Goal: Transaction & Acquisition: Purchase product/service

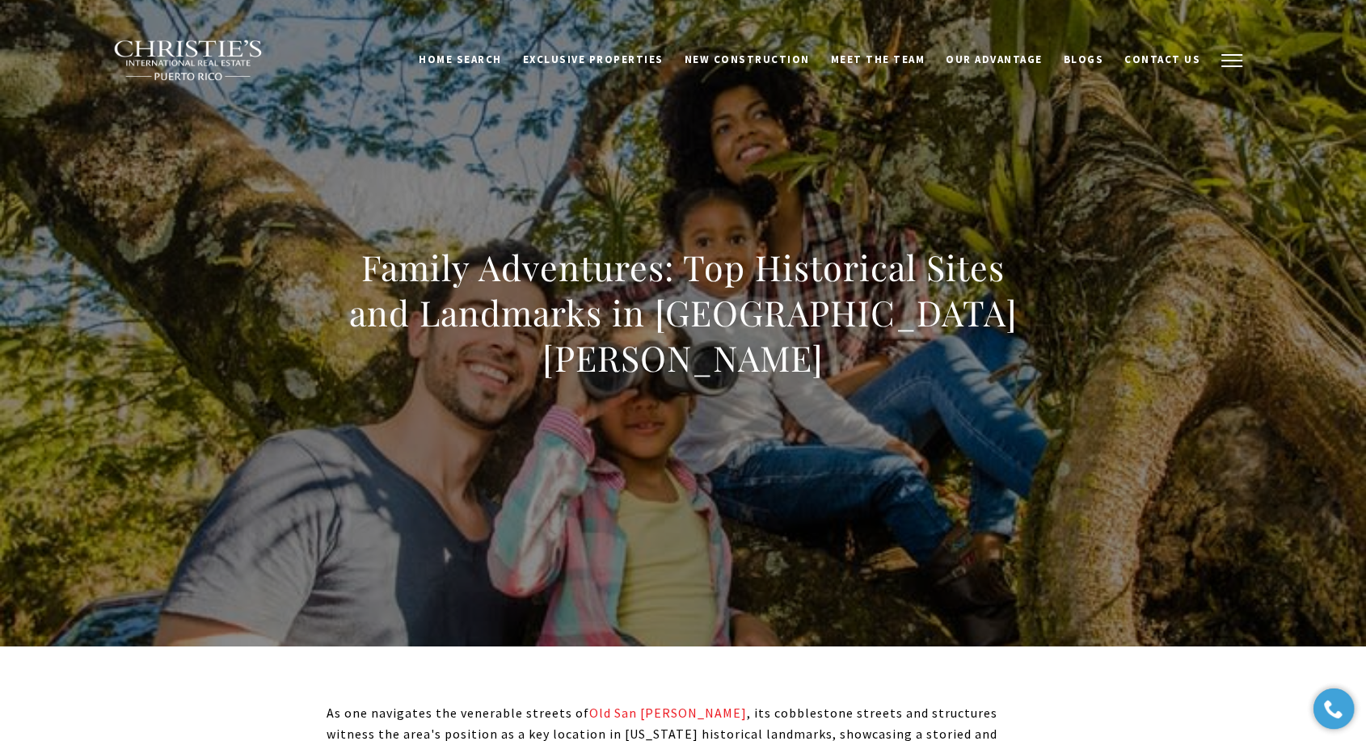
drag, startPoint x: 1230, startPoint y: 52, endPoint x: 1222, endPoint y: 68, distance: 18.1
click at [1231, 50] on button "button" at bounding box center [1232, 60] width 42 height 47
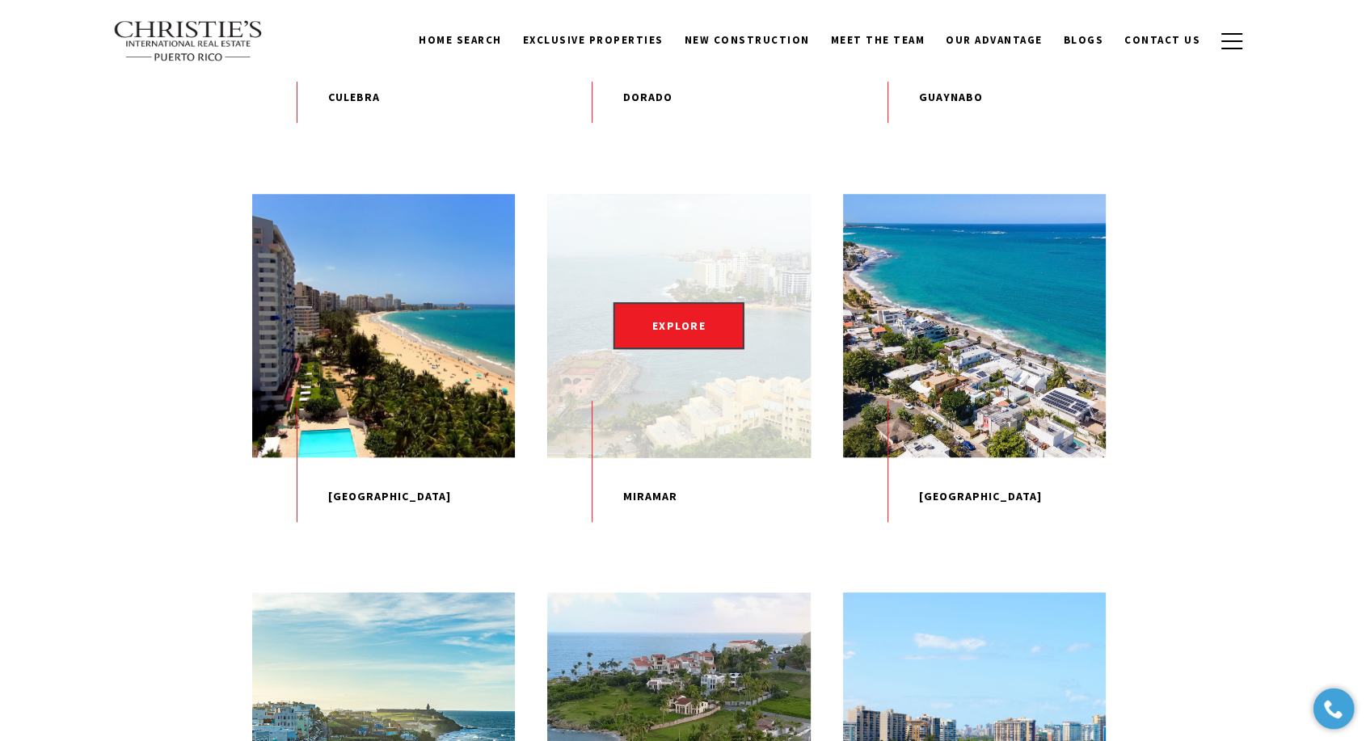
scroll to position [1078, 0]
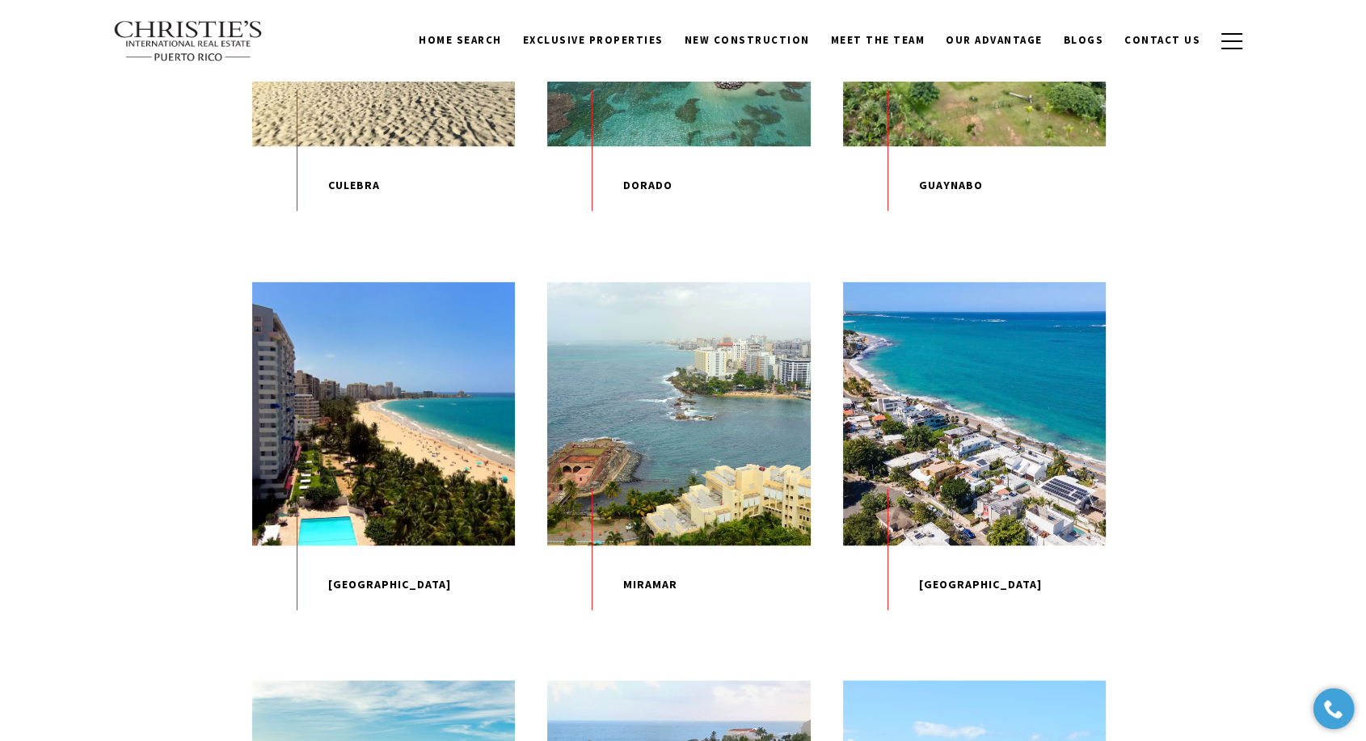
drag, startPoint x: 977, startPoint y: 448, endPoint x: 167, endPoint y: 262, distance: 831.1
click at [165, 260] on div "EXPLORE Aguadilla EXPLORE Carolina EXPLORE Condado EXPLORE Culebra EXPLORE Dora…" at bounding box center [683, 273] width 1366 height 1733
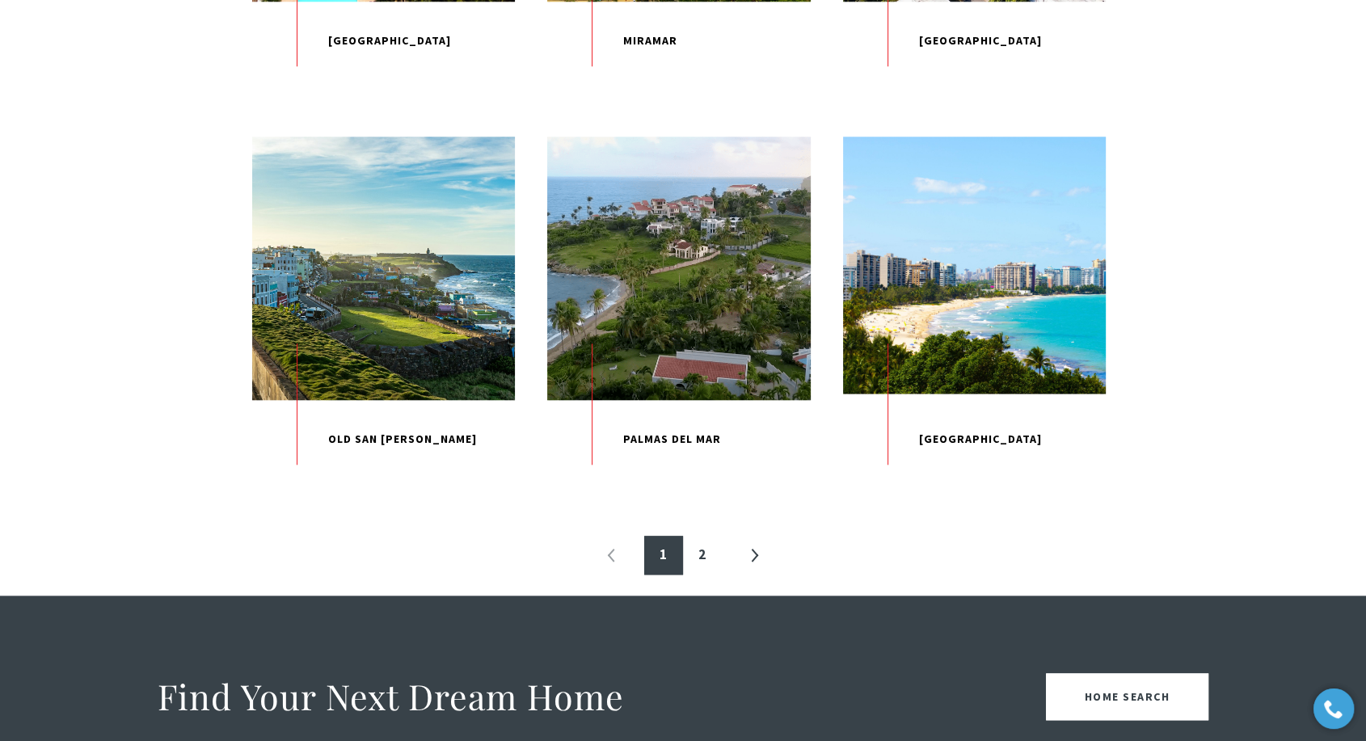
scroll to position [1796, 0]
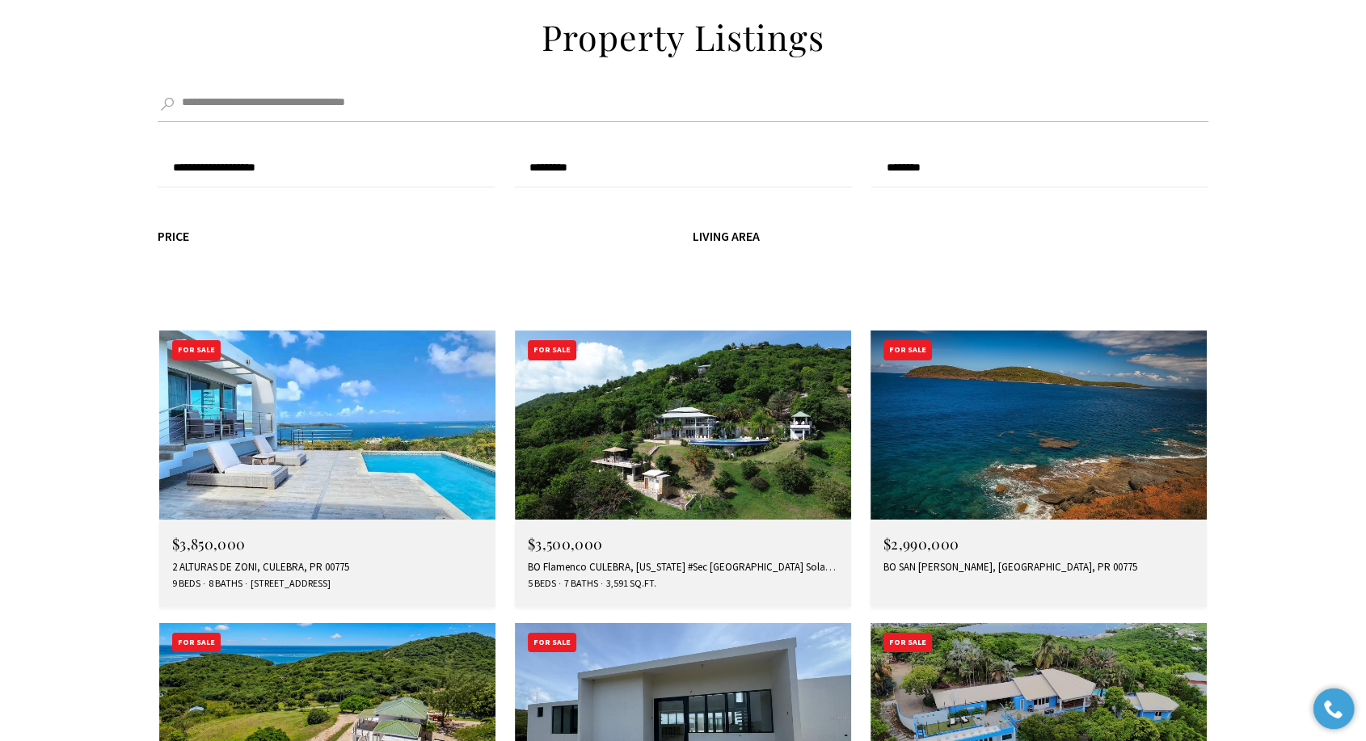
scroll to position [5385, 0]
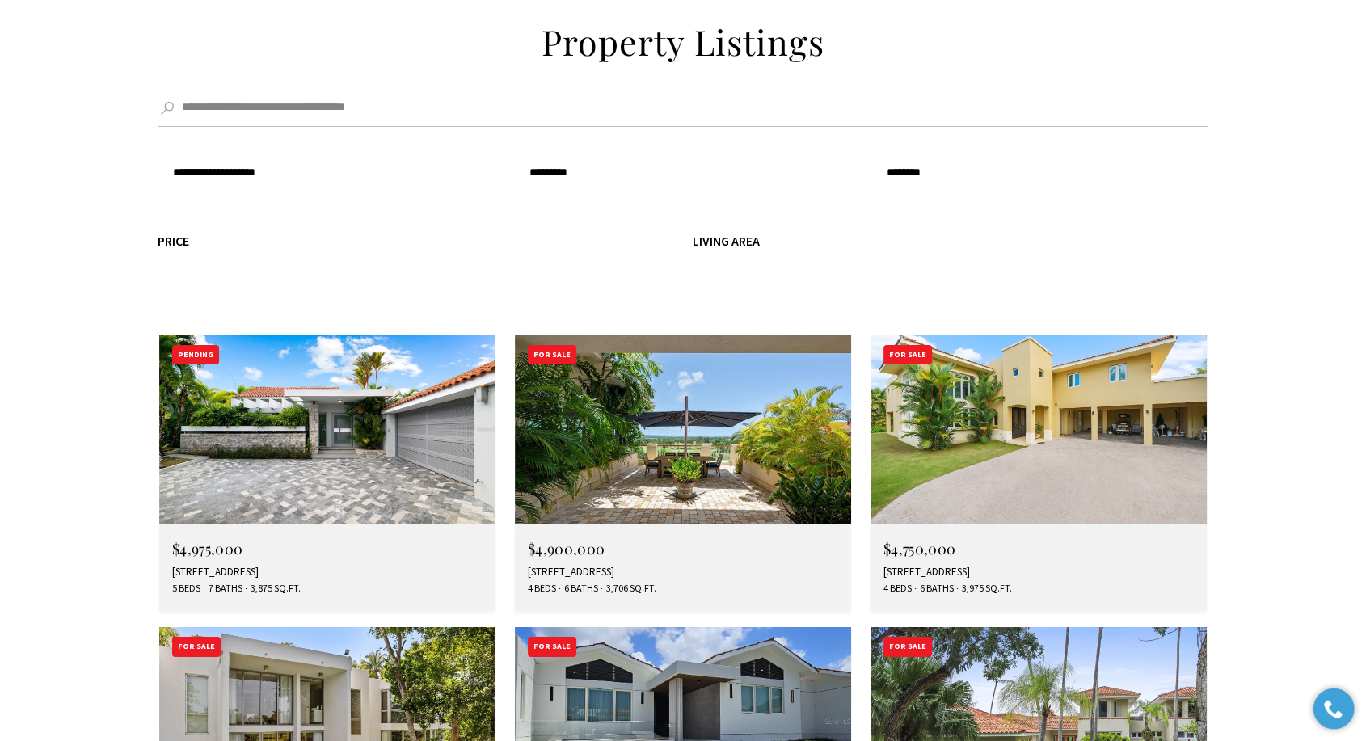
scroll to position [5659, 0]
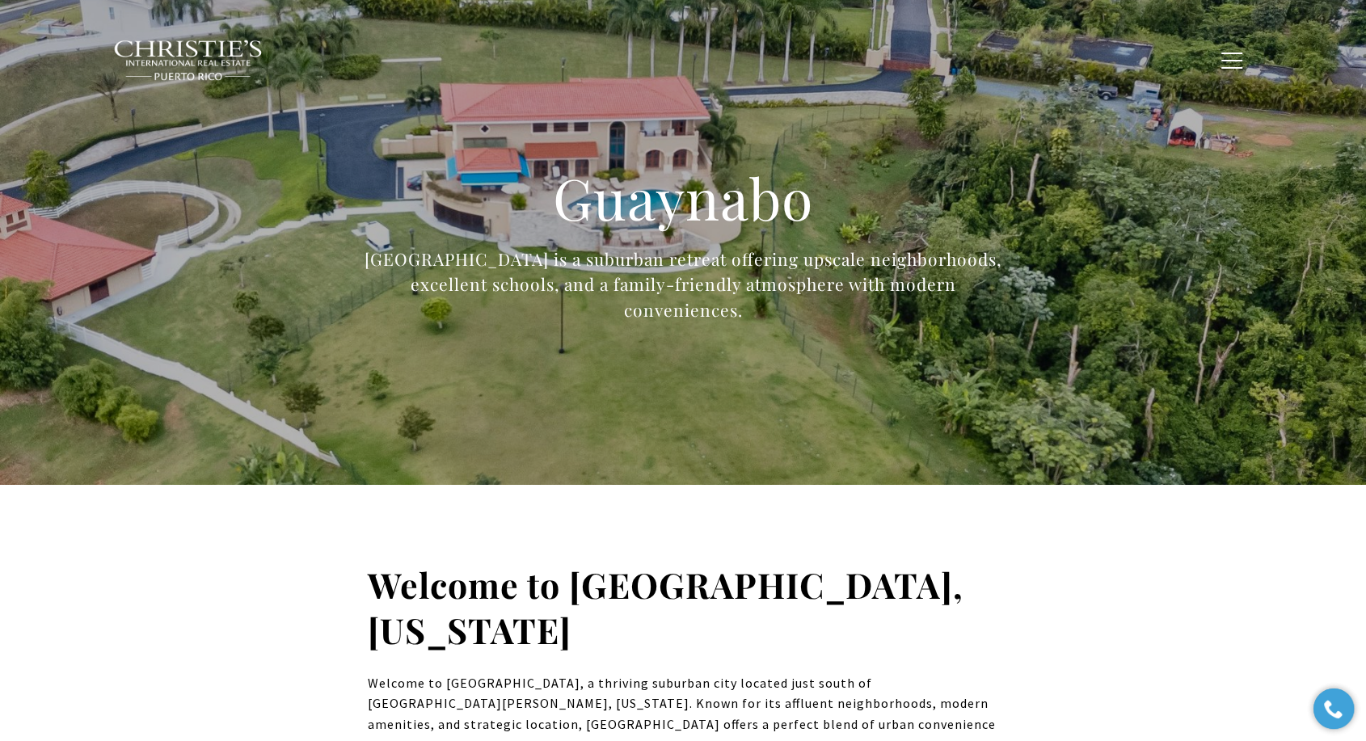
type input "**********"
type input "*********"
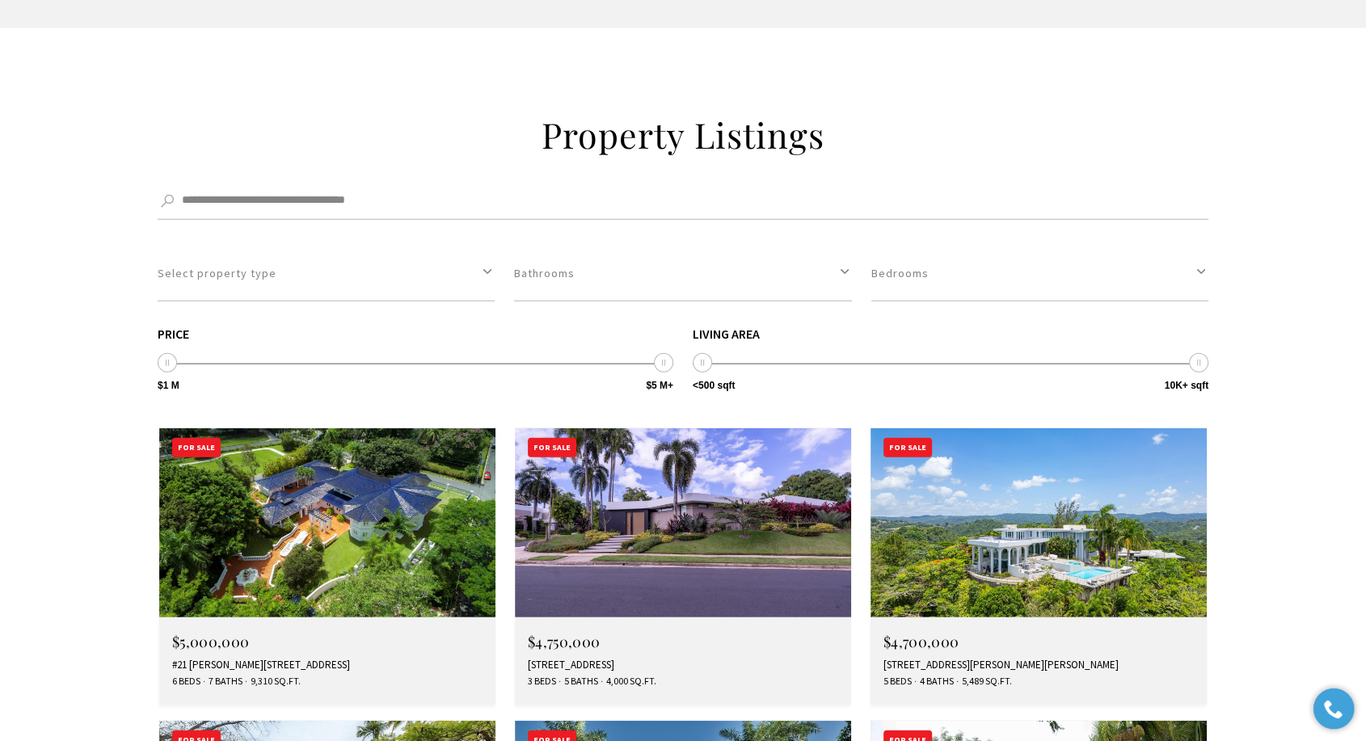
scroll to position [4401, 0]
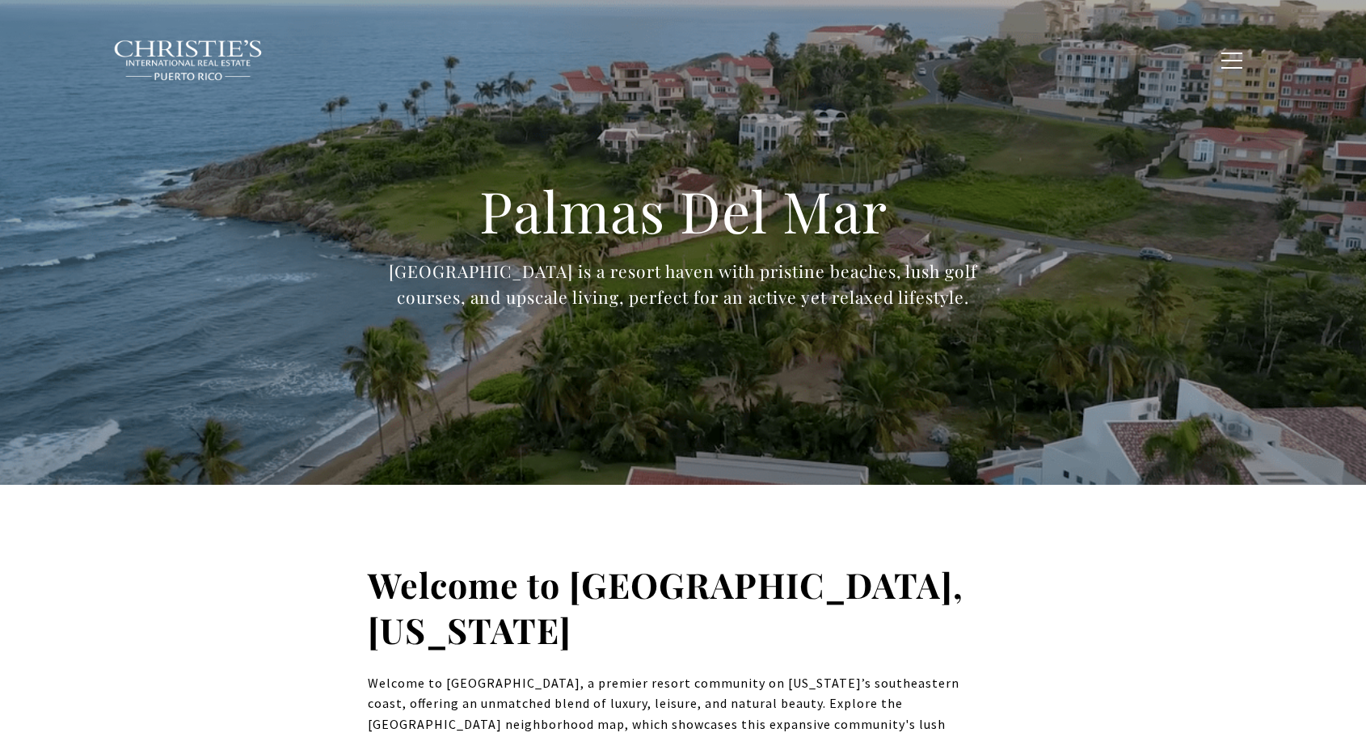
type input "**********"
type input "*********"
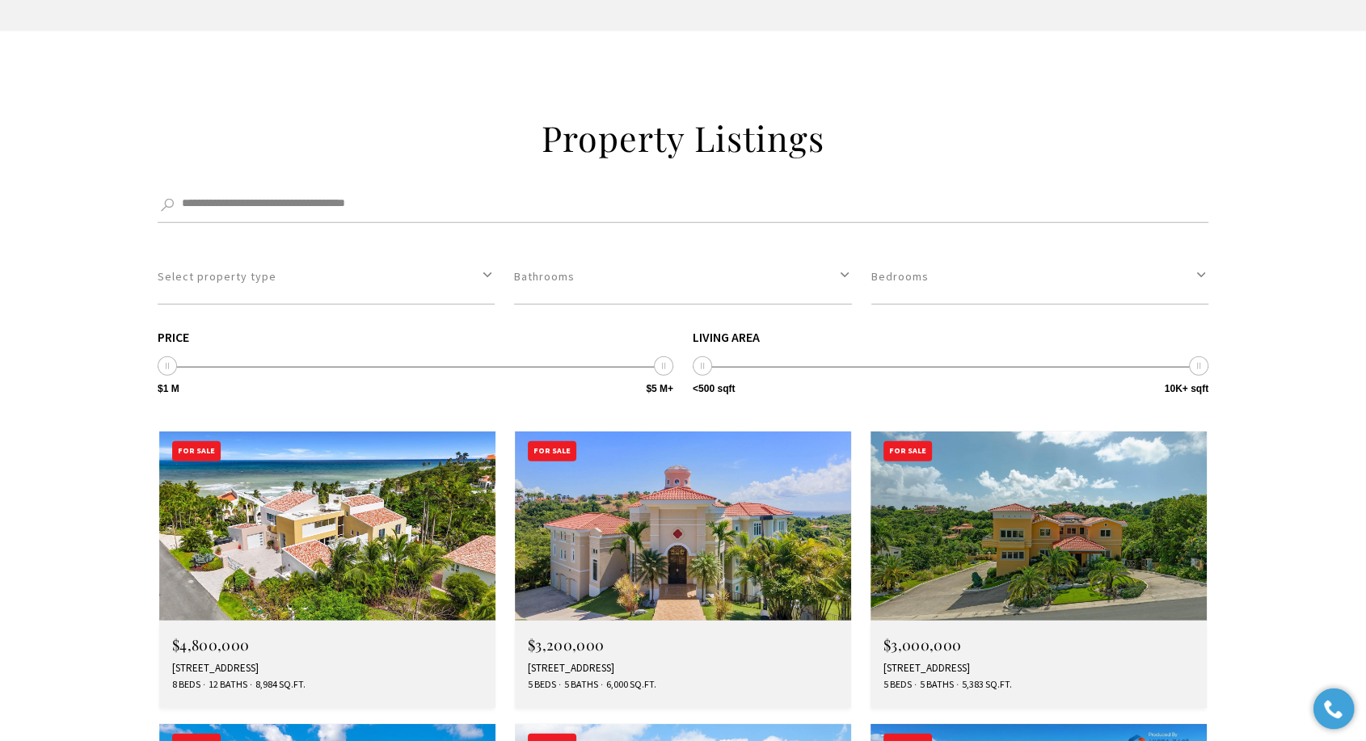
scroll to position [4401, 0]
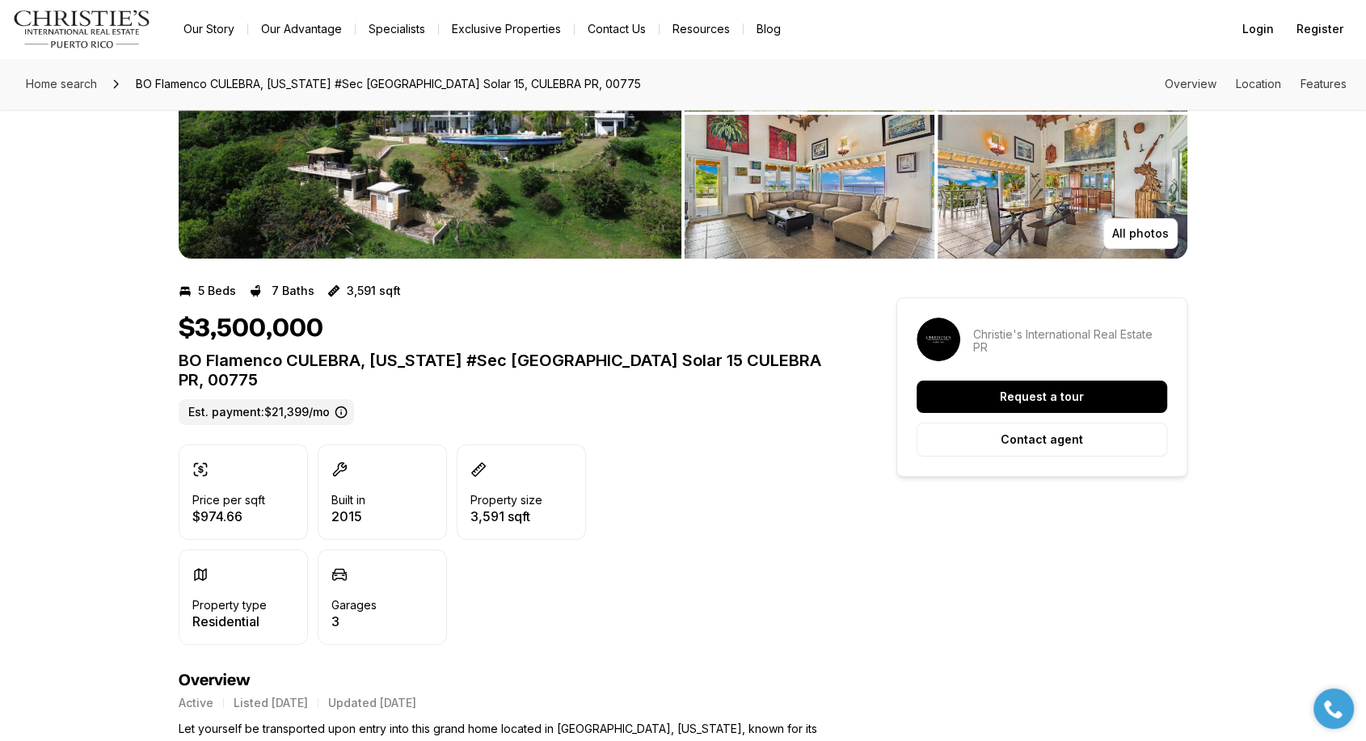
scroll to position [179, 0]
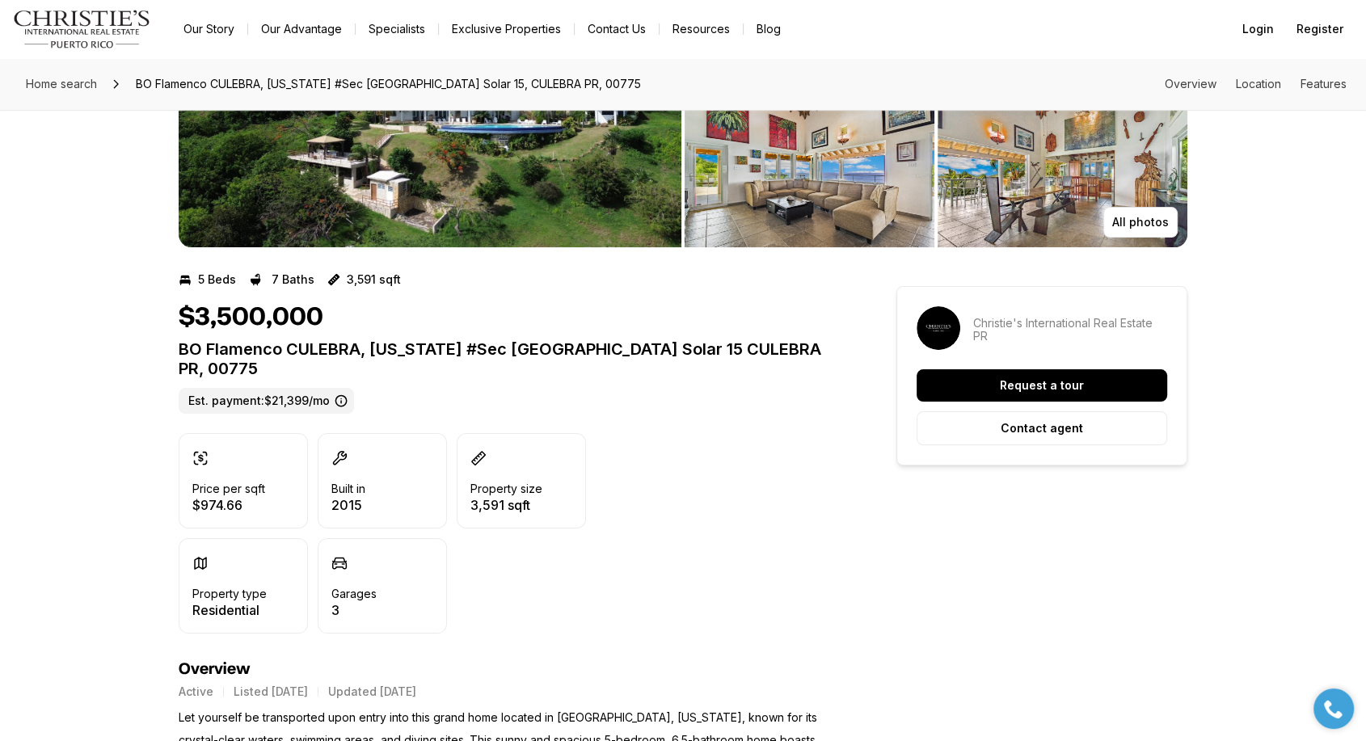
click at [383, 351] on p "BO Flamenco CULEBRA, [US_STATE] #Sec [GEOGRAPHIC_DATA] Solar 15 CULEBRA PR, 007…" at bounding box center [509, 359] width 660 height 39
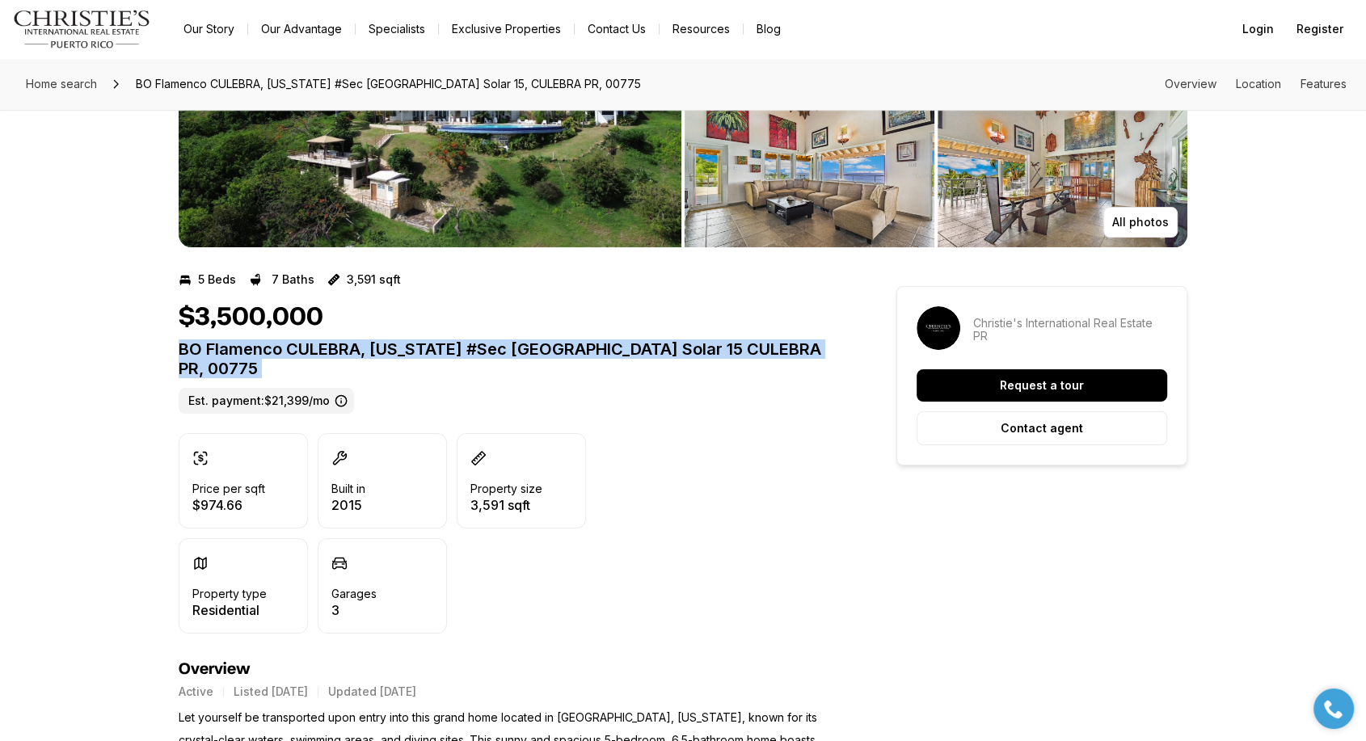
click at [383, 351] on p "BO Flamenco CULEBRA, PUERTO RICO #Sec La Quintas Solar 15 CULEBRA PR, 00775" at bounding box center [509, 359] width 660 height 39
copy p "BO Flamenco CULEBRA, PUERTO RICO #Sec La Quintas Solar 15 CULEBRA PR, 00775"
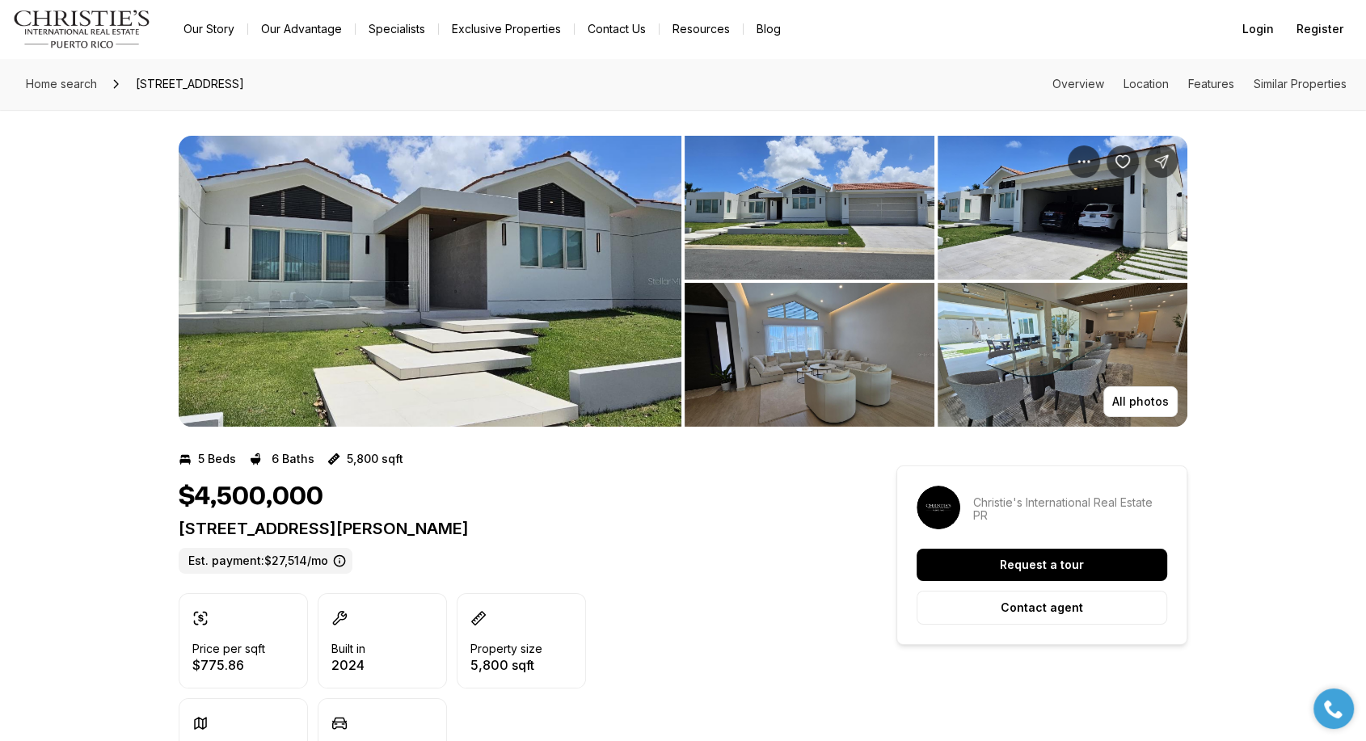
click at [350, 535] on p "[STREET_ADDRESS][PERSON_NAME]" at bounding box center [509, 528] width 660 height 19
click at [350, 534] on p "677 LAVANDA DORADO PR, 00646" at bounding box center [509, 528] width 660 height 19
click at [351, 534] on p "677 LAVANDA DORADO PR, 00646" at bounding box center [509, 528] width 660 height 19
copy p "677 LAVANDA DORADO PR, 00646"
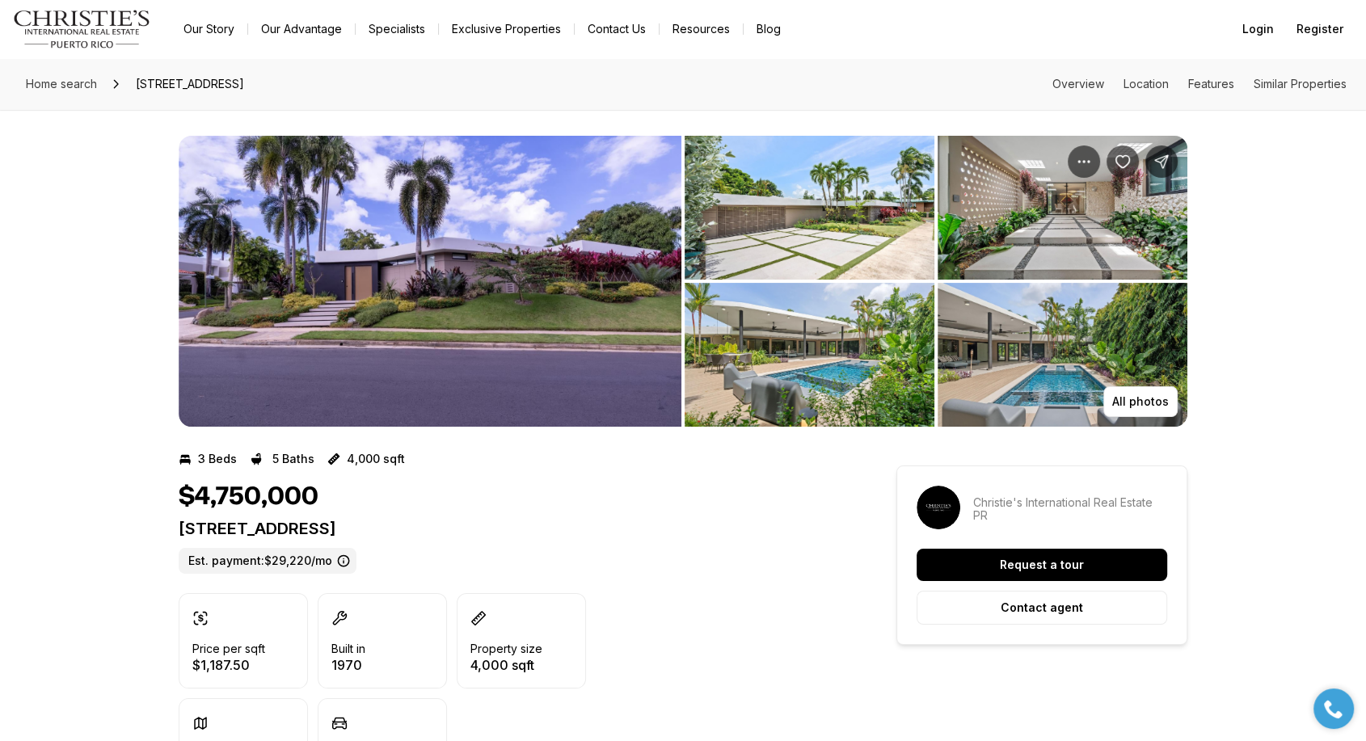
click at [350, 538] on p "16 JARDIN STREET GUAYNABO PR, 00966" at bounding box center [509, 528] width 660 height 19
click at [355, 530] on p "16 JARDIN STREET GUAYNABO PR, 00966" at bounding box center [509, 528] width 660 height 19
click at [355, 529] on p "16 JARDIN STREET GUAYNABO PR, 00966" at bounding box center [509, 528] width 660 height 19
copy p "16 JARDIN STREET GUAYNABO PR, 00966"
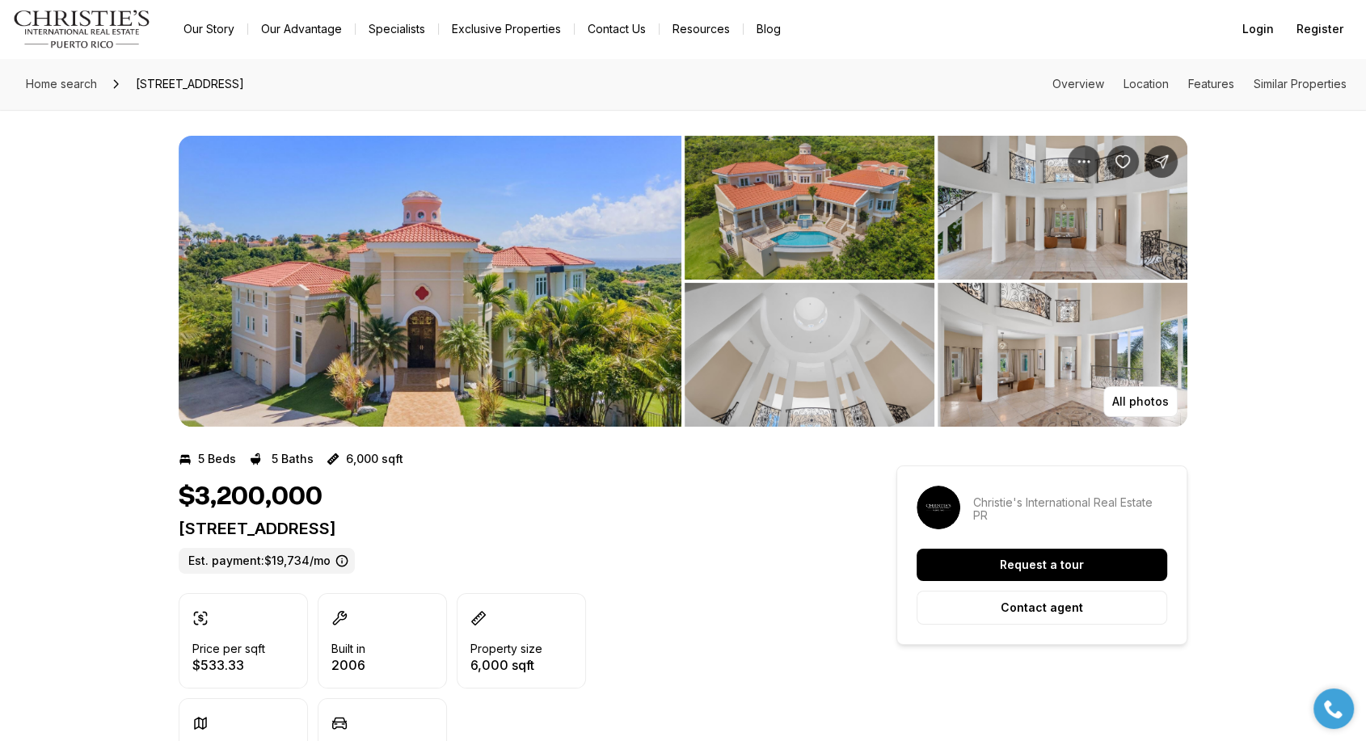
click at [407, 529] on p "[STREET_ADDRESS]" at bounding box center [509, 528] width 660 height 19
click at [407, 528] on p "[STREET_ADDRESS]" at bounding box center [509, 528] width 660 height 19
copy p "[STREET_ADDRESS]"
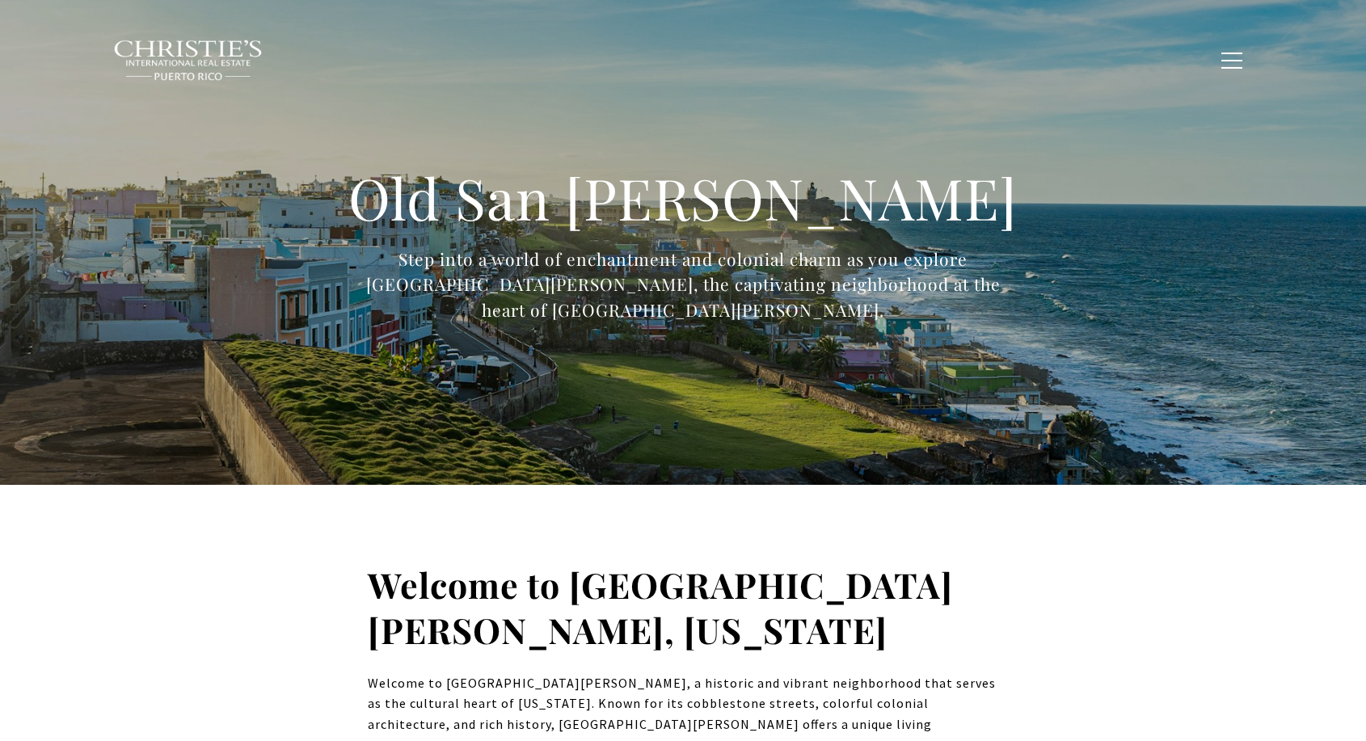
type input "**********"
type input "*********"
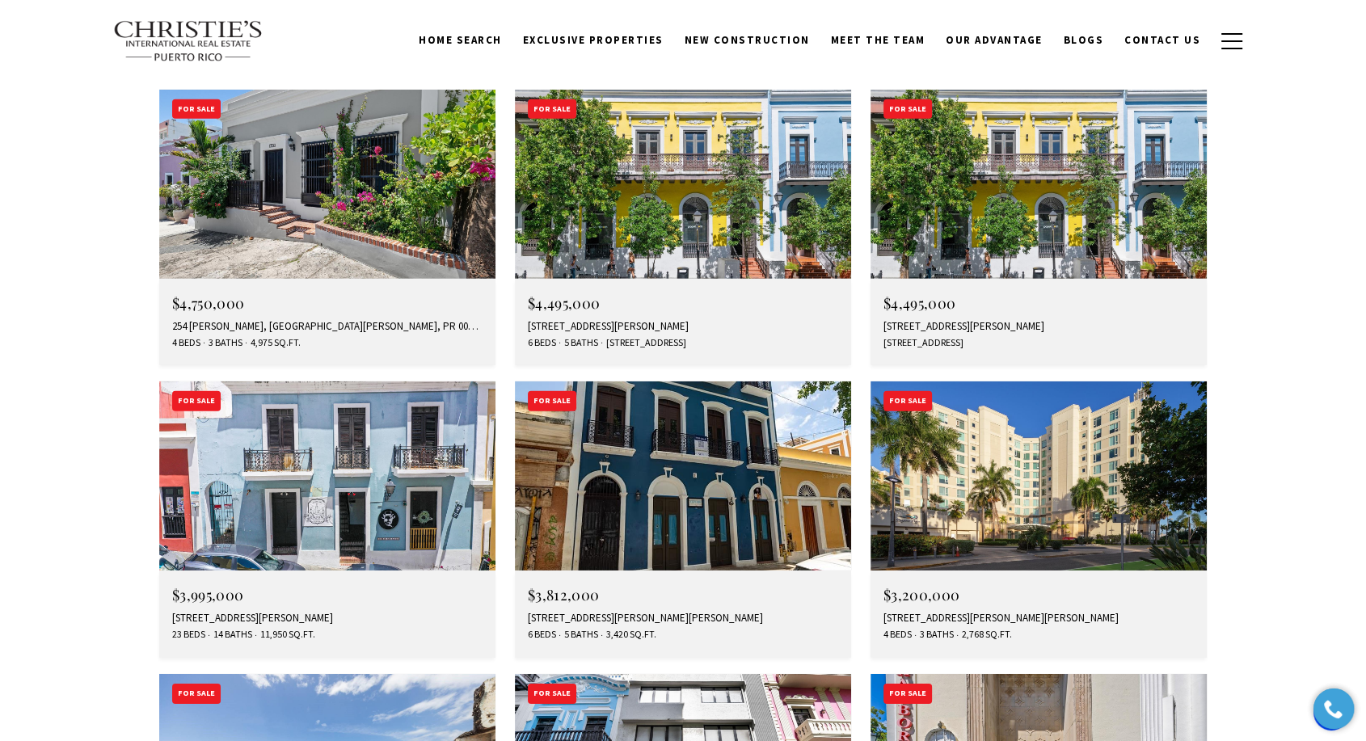
scroll to position [4917, 0]
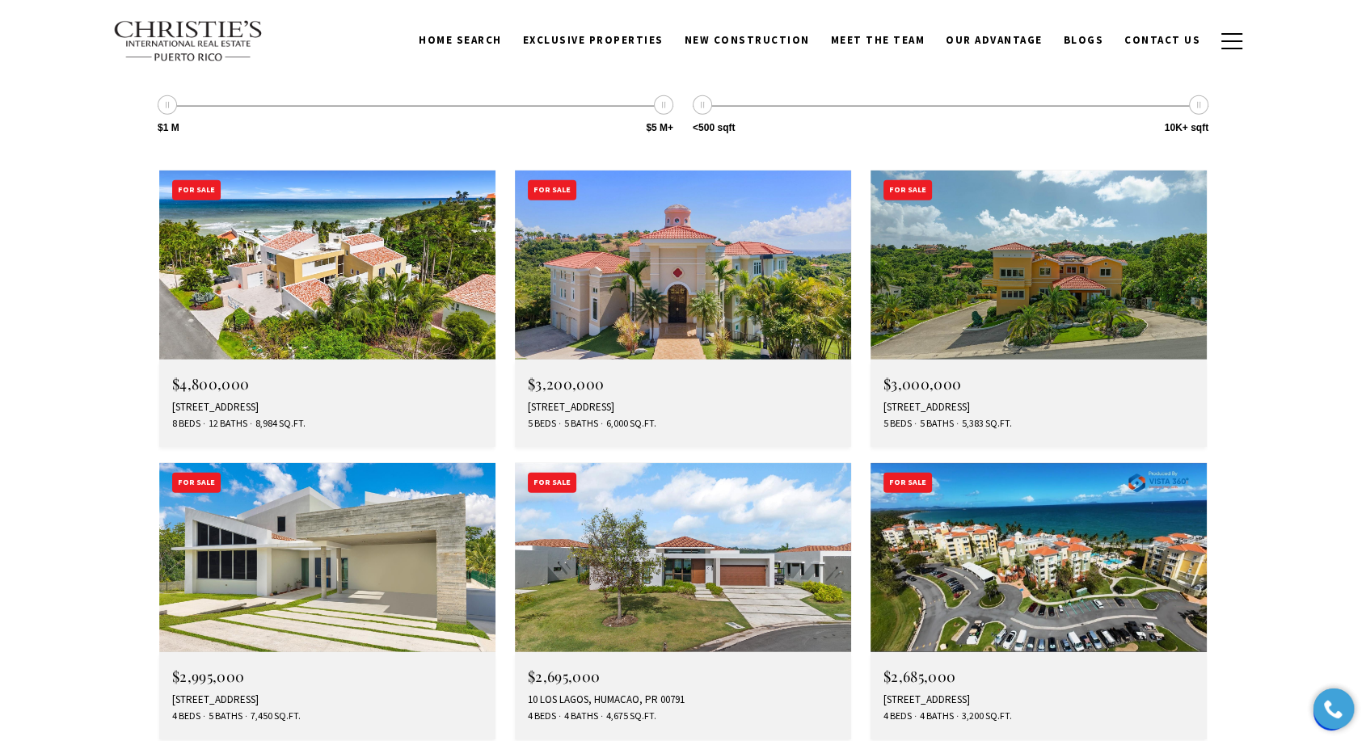
scroll to position [4603, 0]
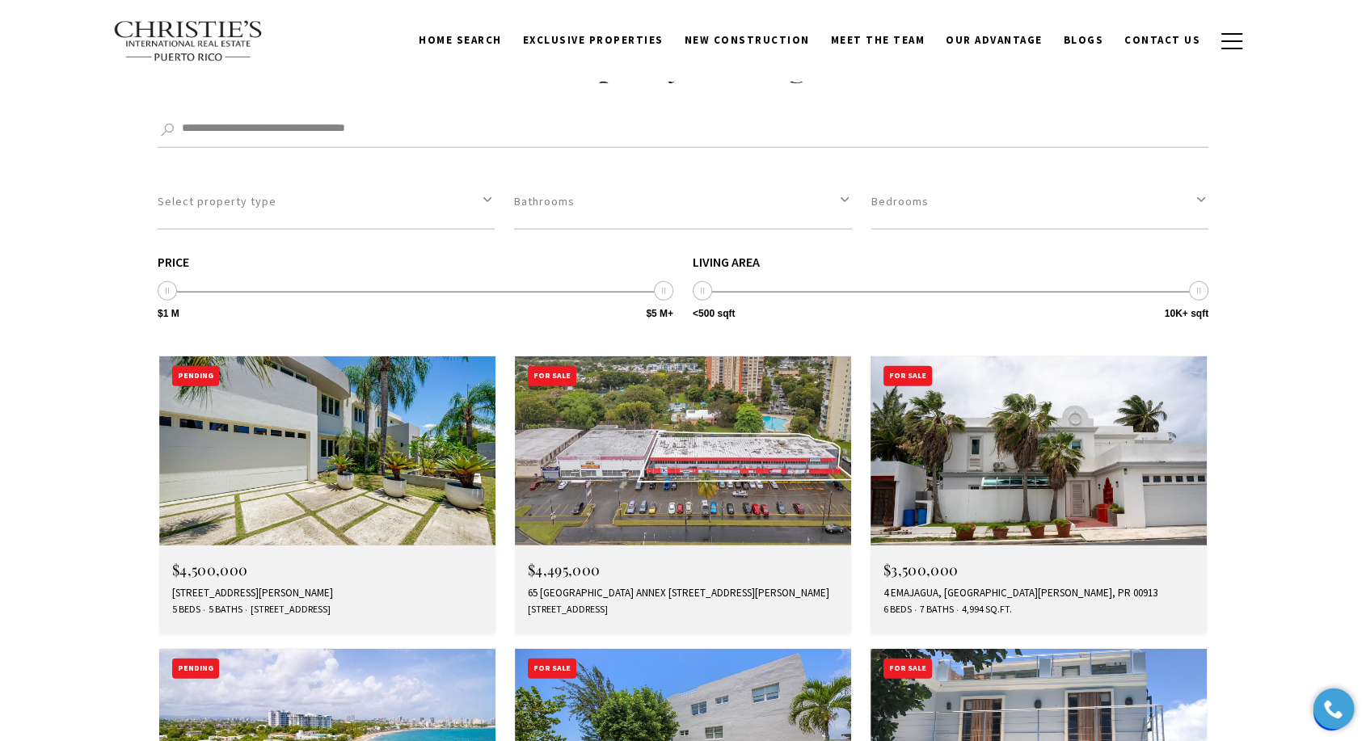
scroll to position [4222, 0]
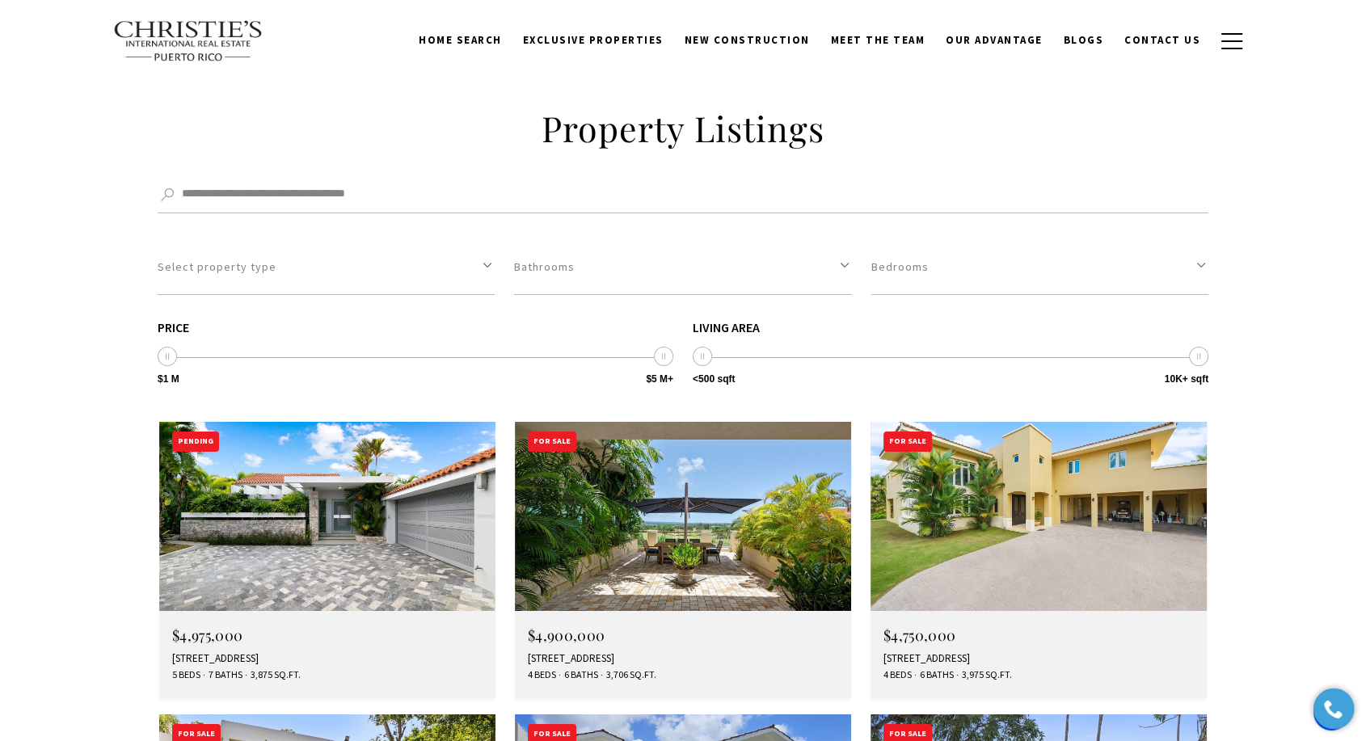
scroll to position [5389, 0]
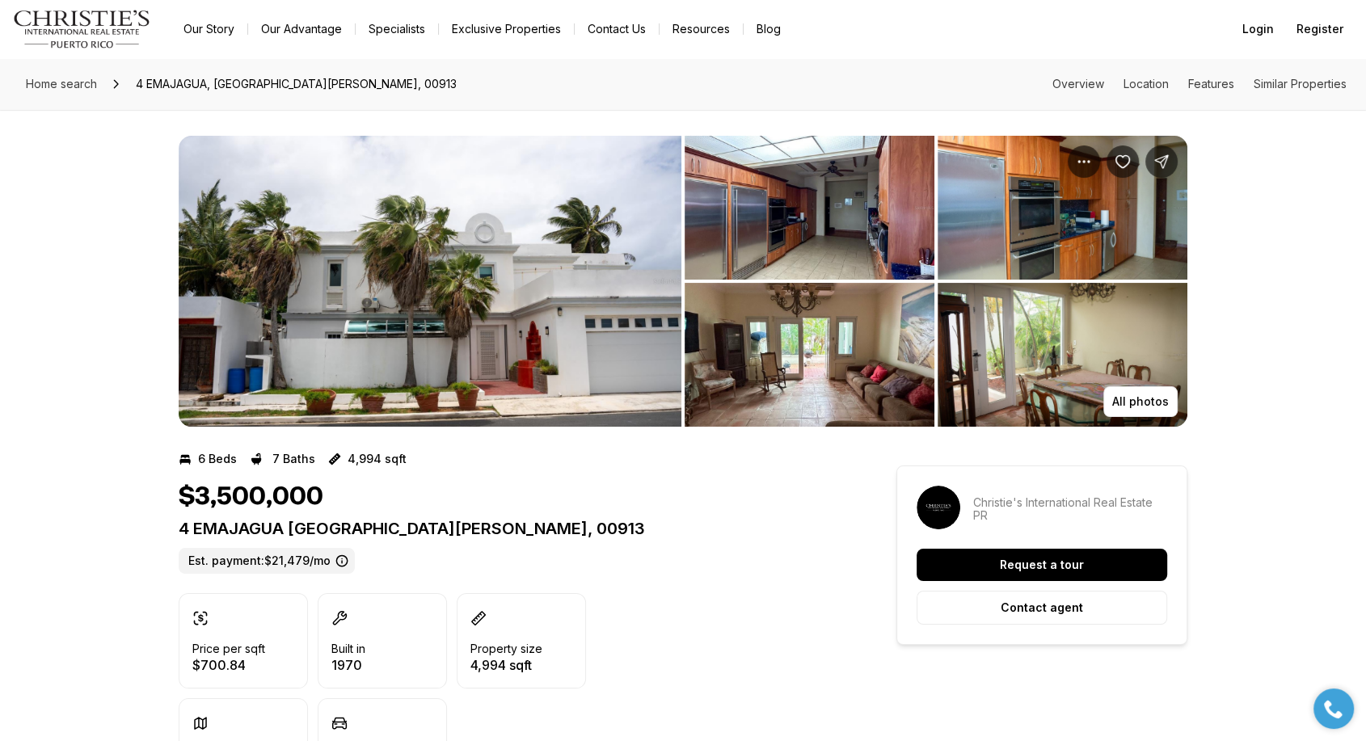
click at [385, 524] on p "4 EMAJAGUA [GEOGRAPHIC_DATA][PERSON_NAME], 00913" at bounding box center [509, 528] width 660 height 19
copy p "4 EMAJAGUA [GEOGRAPHIC_DATA][PERSON_NAME], 00913"
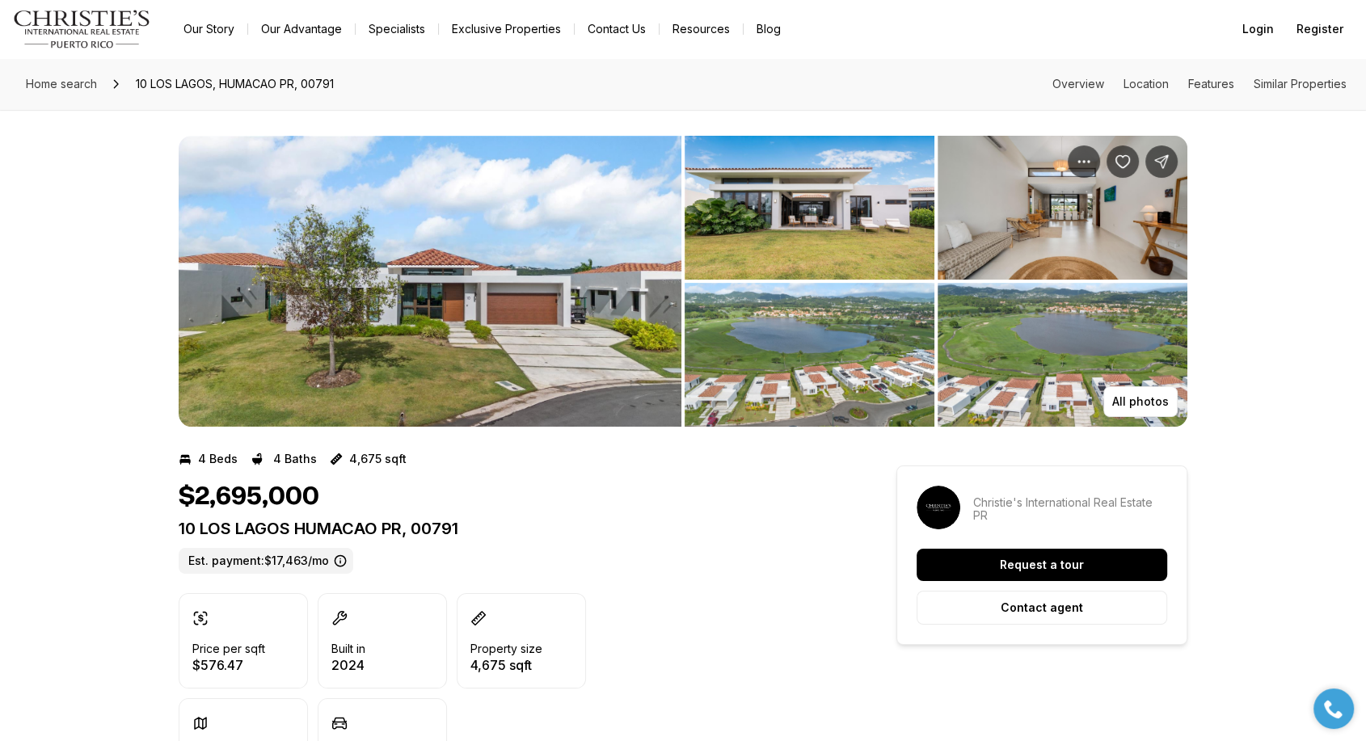
click at [372, 517] on div "$2,695,000 10 LOS LAGOS HUMACAO PR, 00791 Est. payment: $17,463/mo" at bounding box center [509, 528] width 660 height 92
click at [367, 526] on p "10 LOS LAGOS HUMACAO PR, 00791" at bounding box center [509, 528] width 660 height 19
copy p "10 LOS LAGOS HUMACAO PR, 00791"
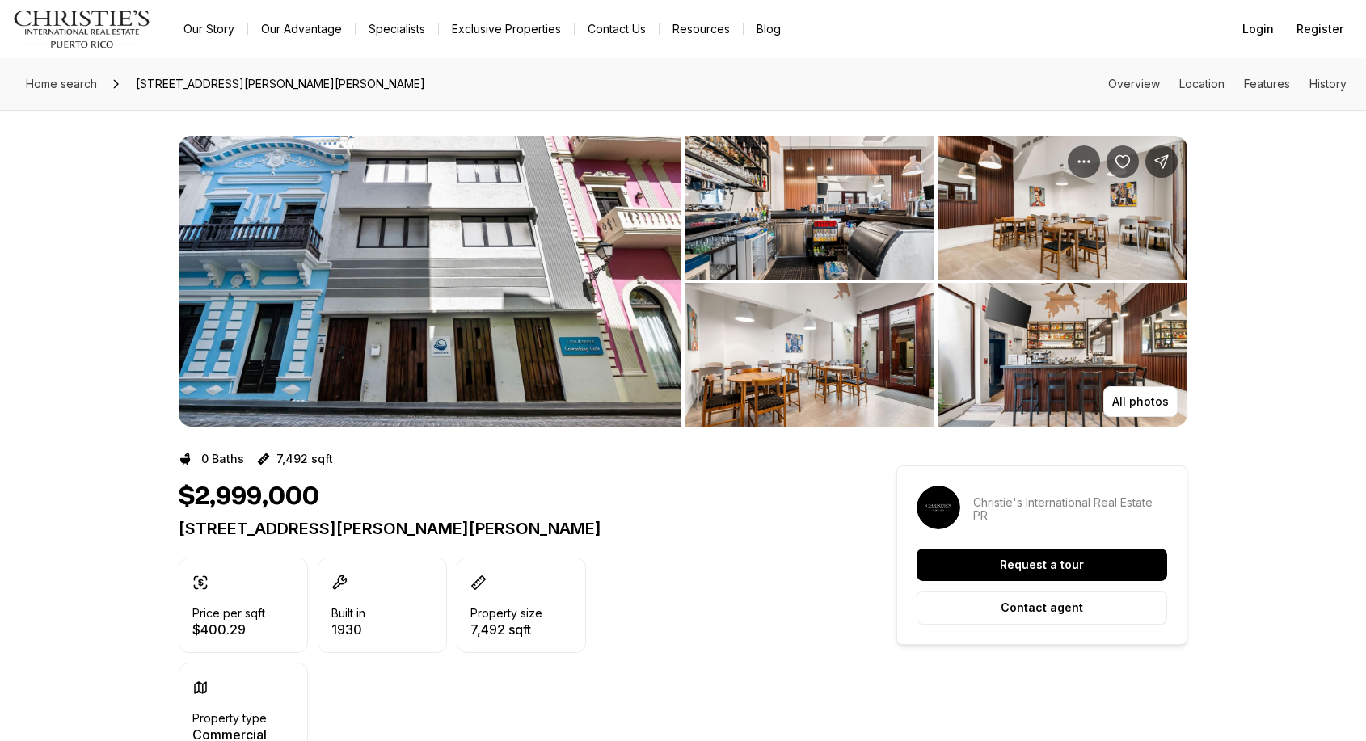
click at [431, 519] on p "[STREET_ADDRESS][PERSON_NAME][PERSON_NAME]" at bounding box center [509, 528] width 660 height 19
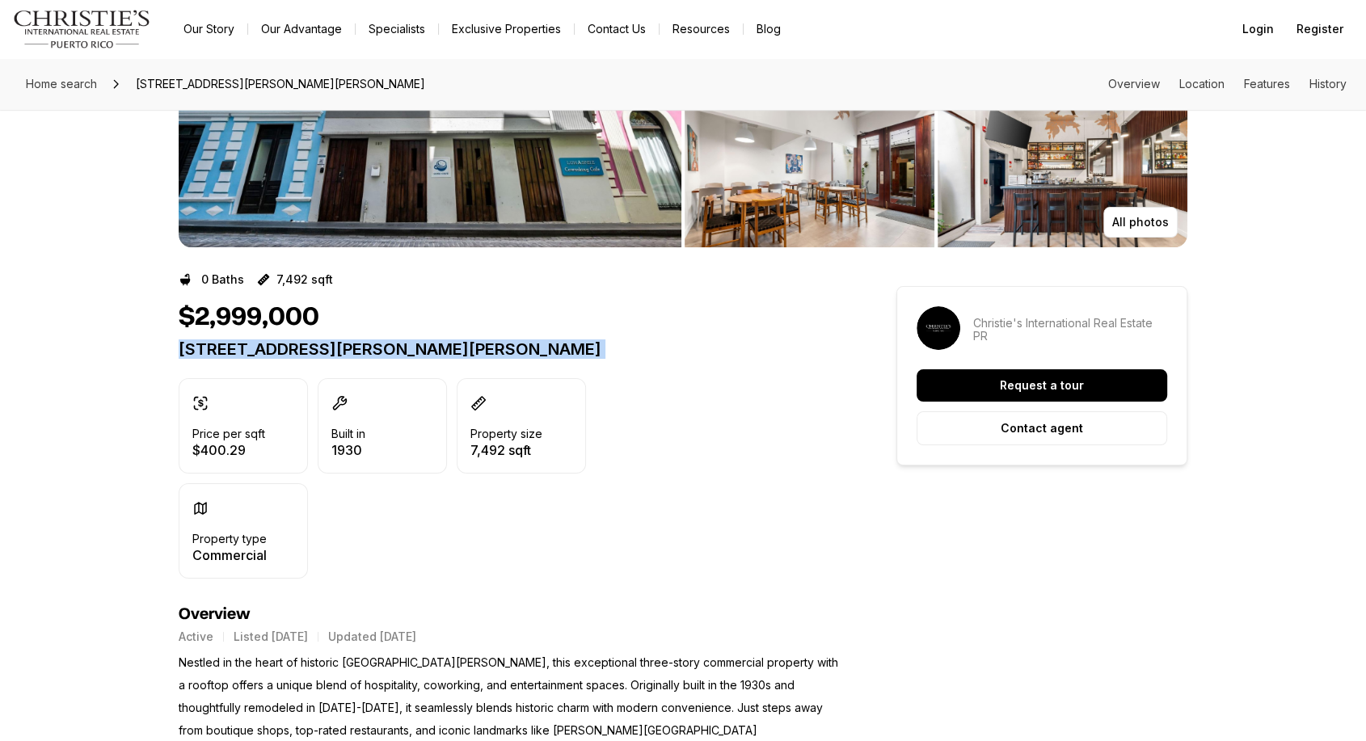
click at [431, 346] on p "157 CALLE LUNA SAN JUAN PR, 00901" at bounding box center [509, 349] width 660 height 19
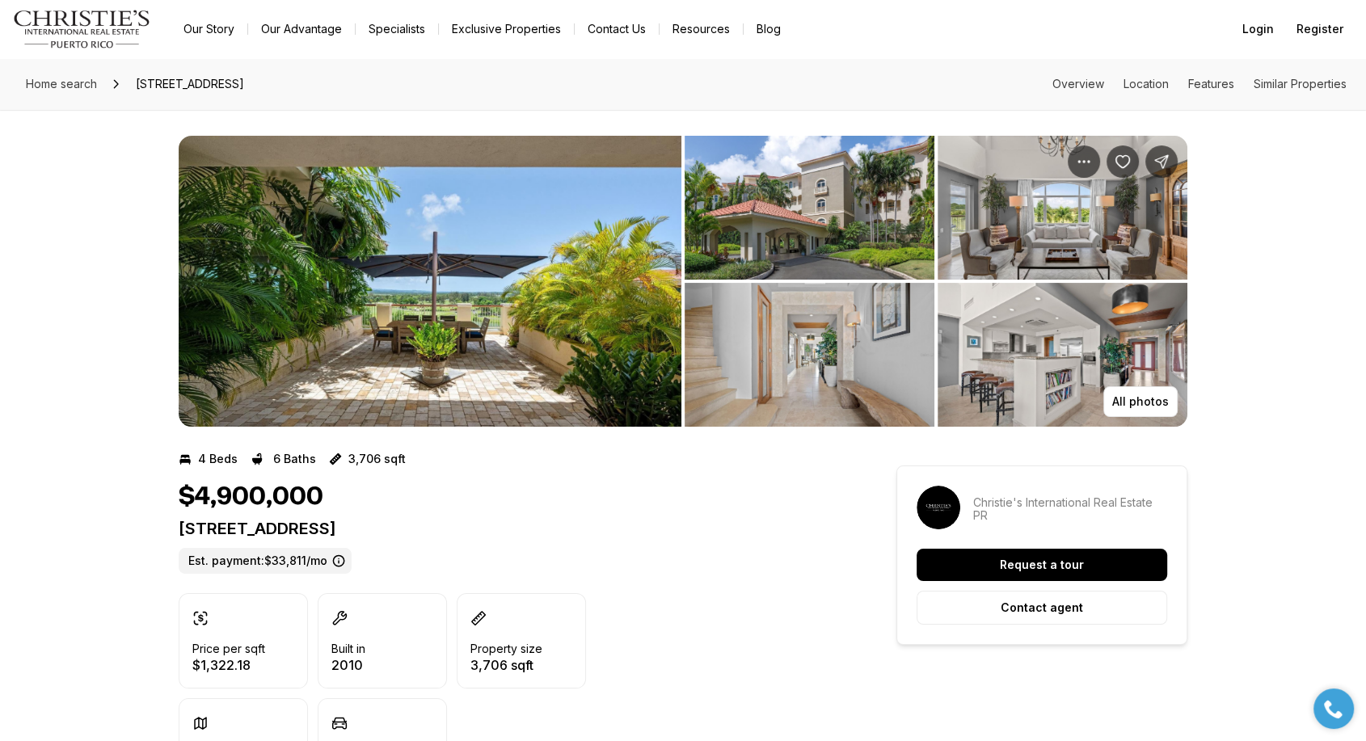
click at [458, 532] on p "[STREET_ADDRESS]" at bounding box center [509, 528] width 660 height 19
click at [459, 532] on p "2407 PLANTATION VILLAGE #2407 DORADO PR, 00646" at bounding box center [509, 528] width 660 height 19
copy p "2407 PLANTATION VILLAGE #2407 DORADO PR, 00646"
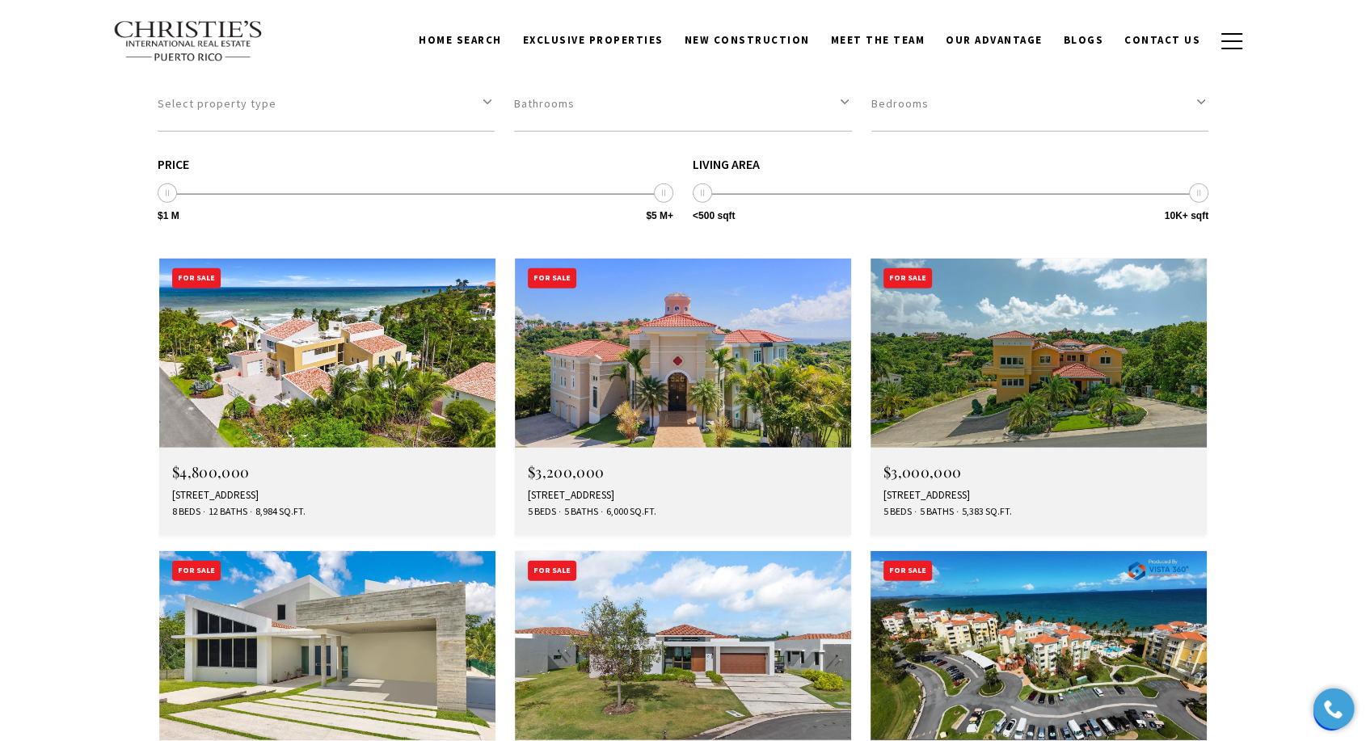
scroll to position [4448, 0]
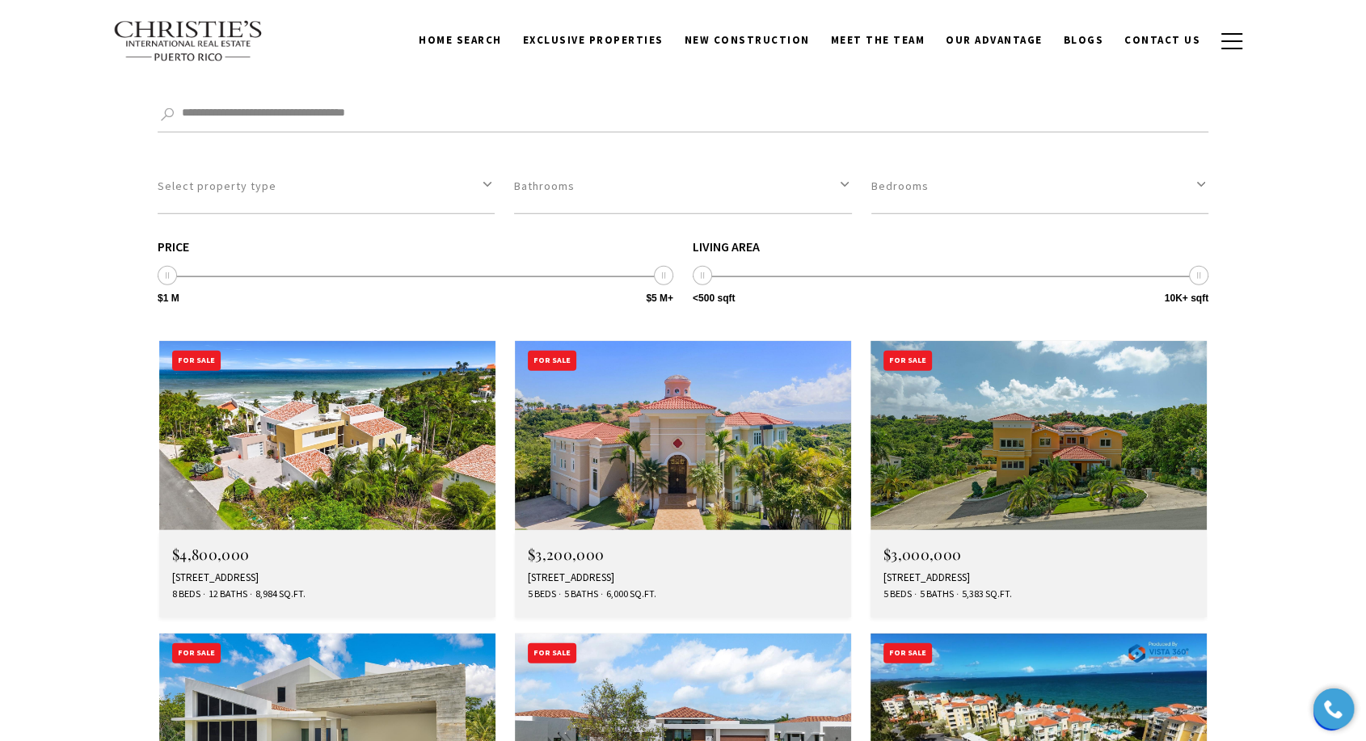
drag, startPoint x: 234, startPoint y: 565, endPoint x: 201, endPoint y: 247, distance: 320.2
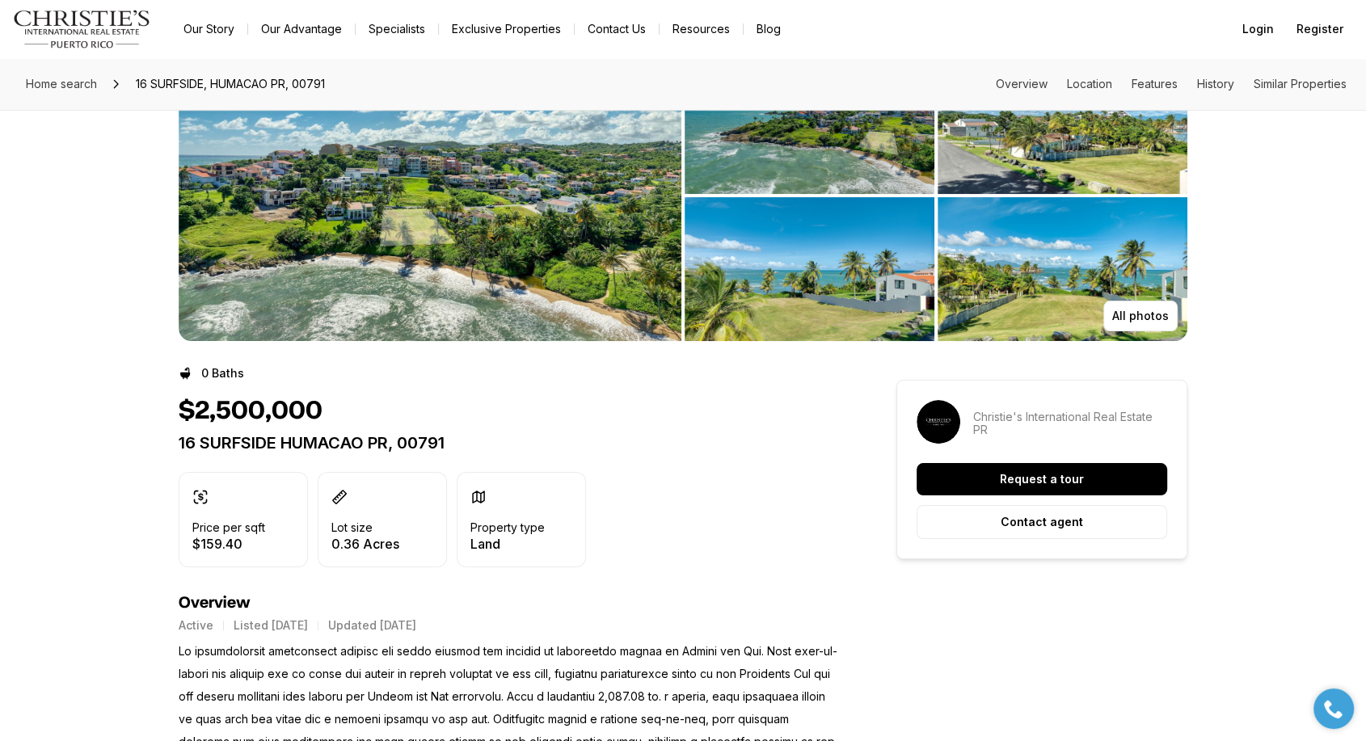
scroll to position [90, 0]
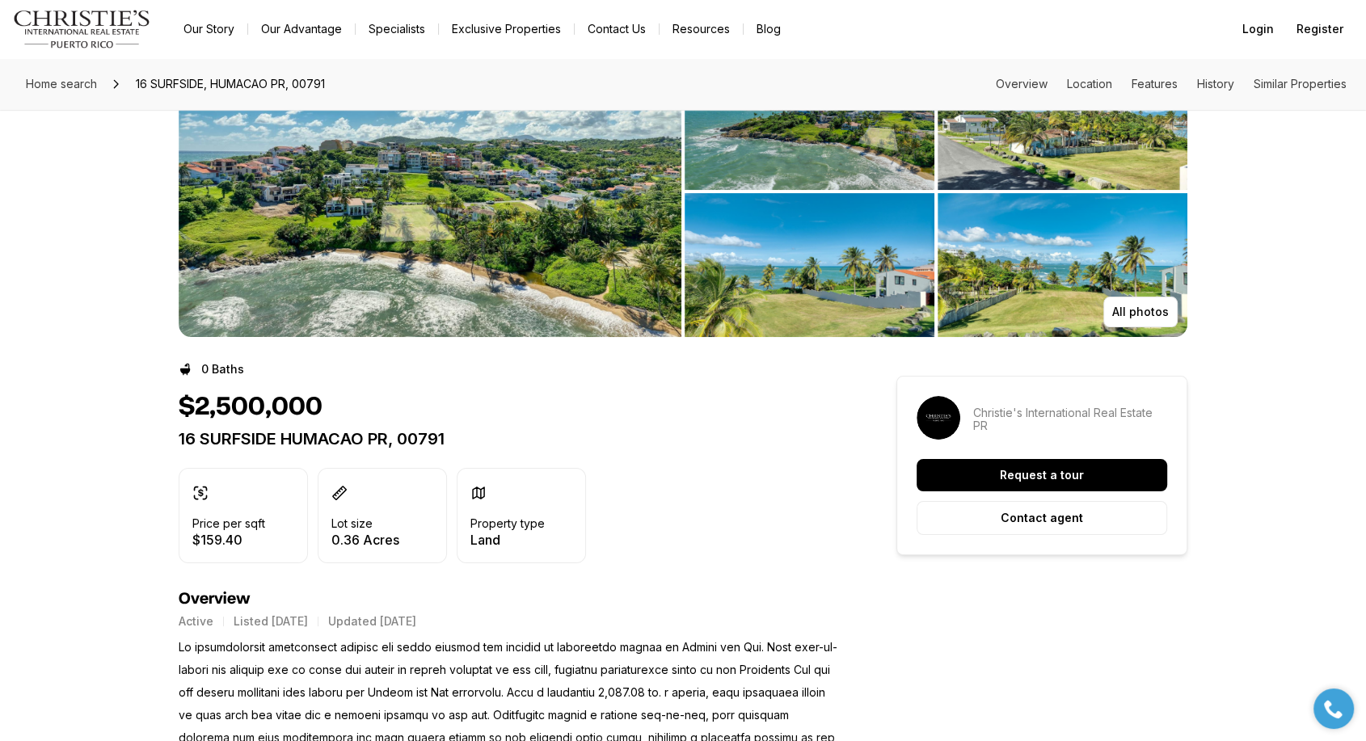
click at [313, 441] on p "16 SURFSIDE HUMACAO PR, 00791" at bounding box center [509, 438] width 660 height 19
copy div "16 SURFSIDE HUMACAO PR, 00791"
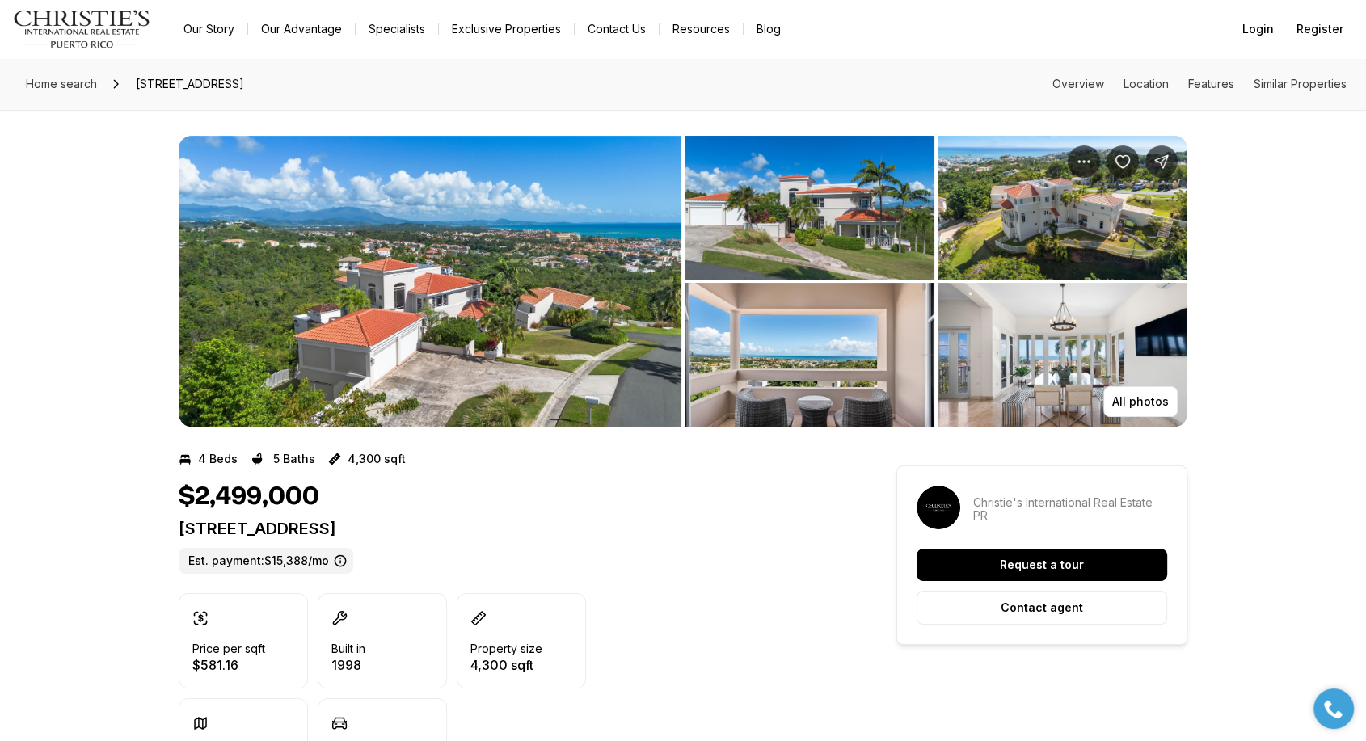
click at [373, 524] on p "[STREET_ADDRESS]" at bounding box center [509, 528] width 660 height 19
copy p "[STREET_ADDRESS]"
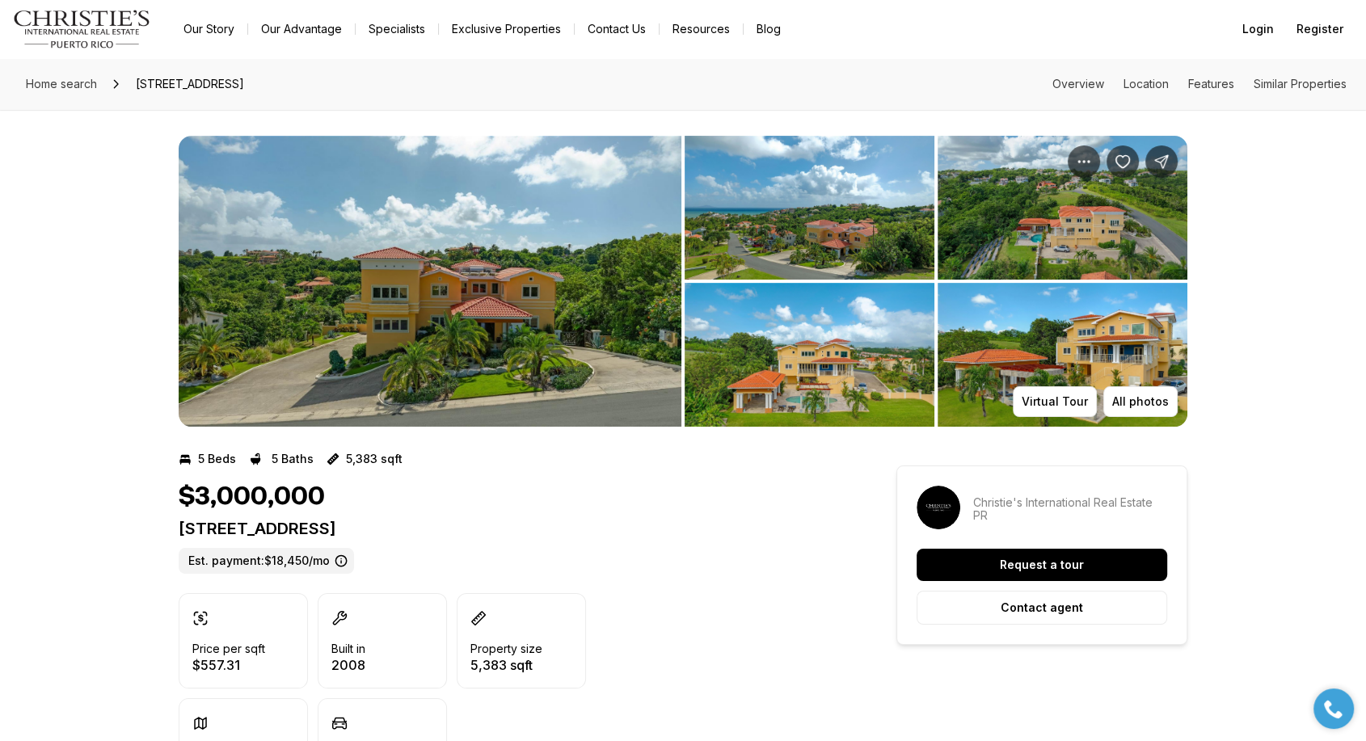
click at [343, 531] on p "29 PORT RD HUMACAO PR, 00791" at bounding box center [509, 528] width 660 height 19
copy p "29 PORT RD HUMACAO PR, 00791"
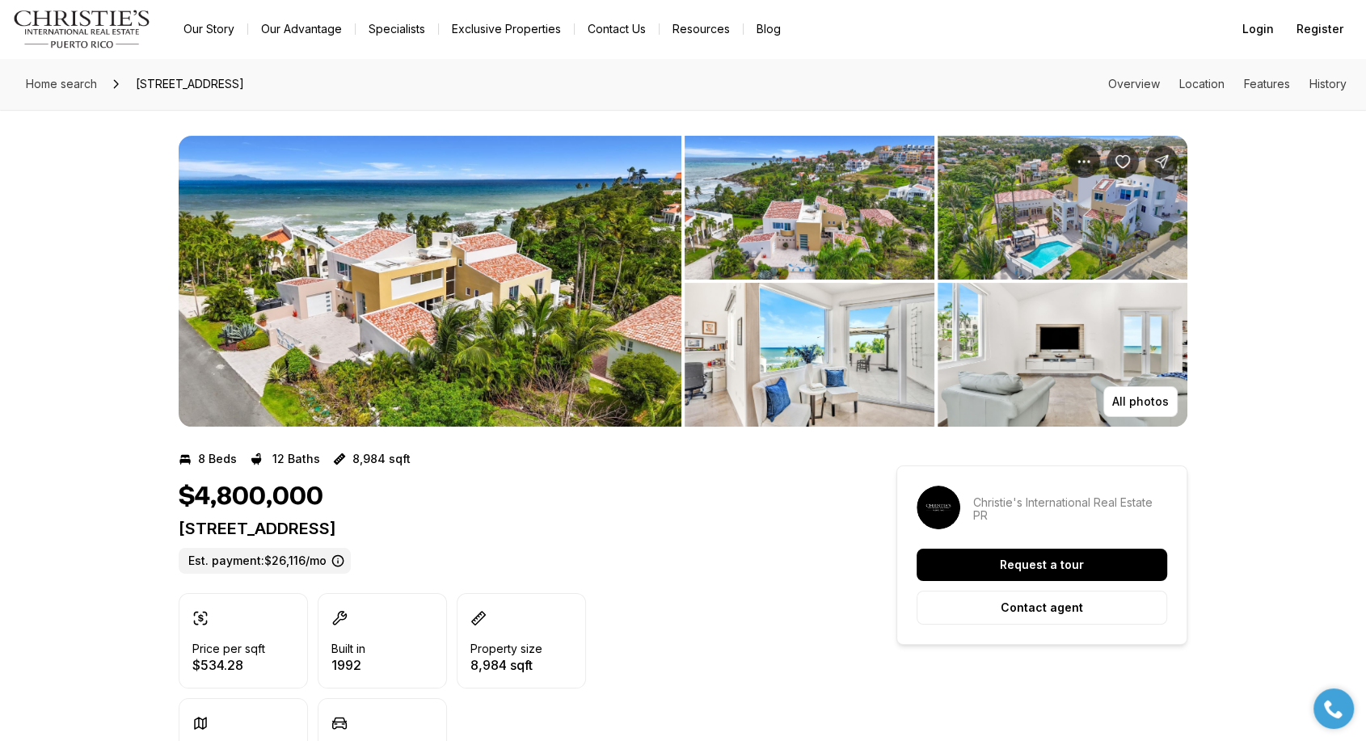
click at [418, 522] on p "[STREET_ADDRESS]" at bounding box center [509, 528] width 660 height 19
copy p "[STREET_ADDRESS]"
